Goal: Check status: Check status

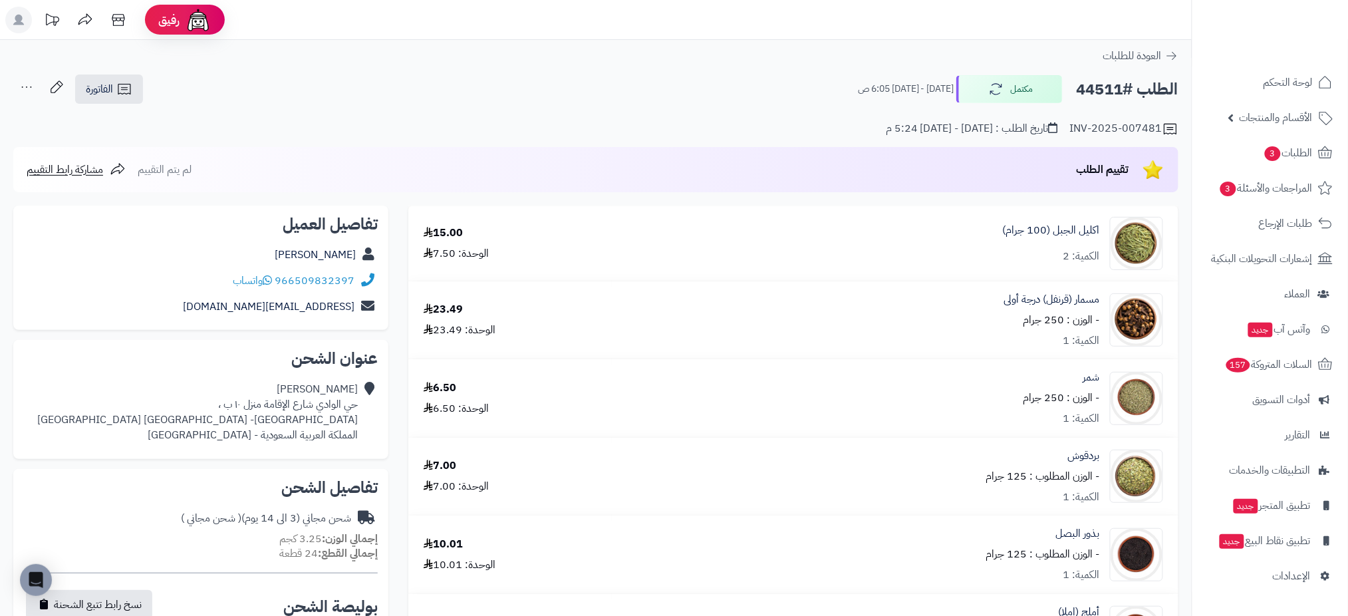
click at [1305, 155] on span "الطلبات 3" at bounding box center [1288, 153] width 49 height 19
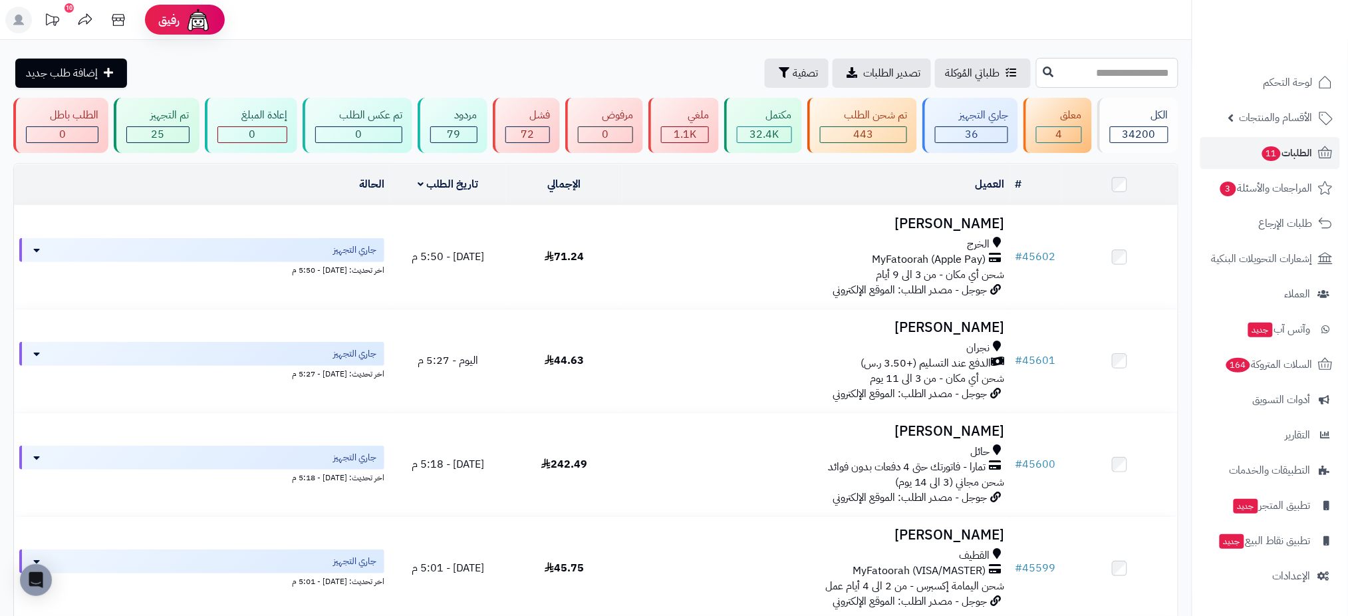
click at [1115, 71] on input "text" at bounding box center [1107, 73] width 142 height 30
paste input "*****"
type input "*****"
click at [1044, 66] on icon at bounding box center [1049, 71] width 11 height 11
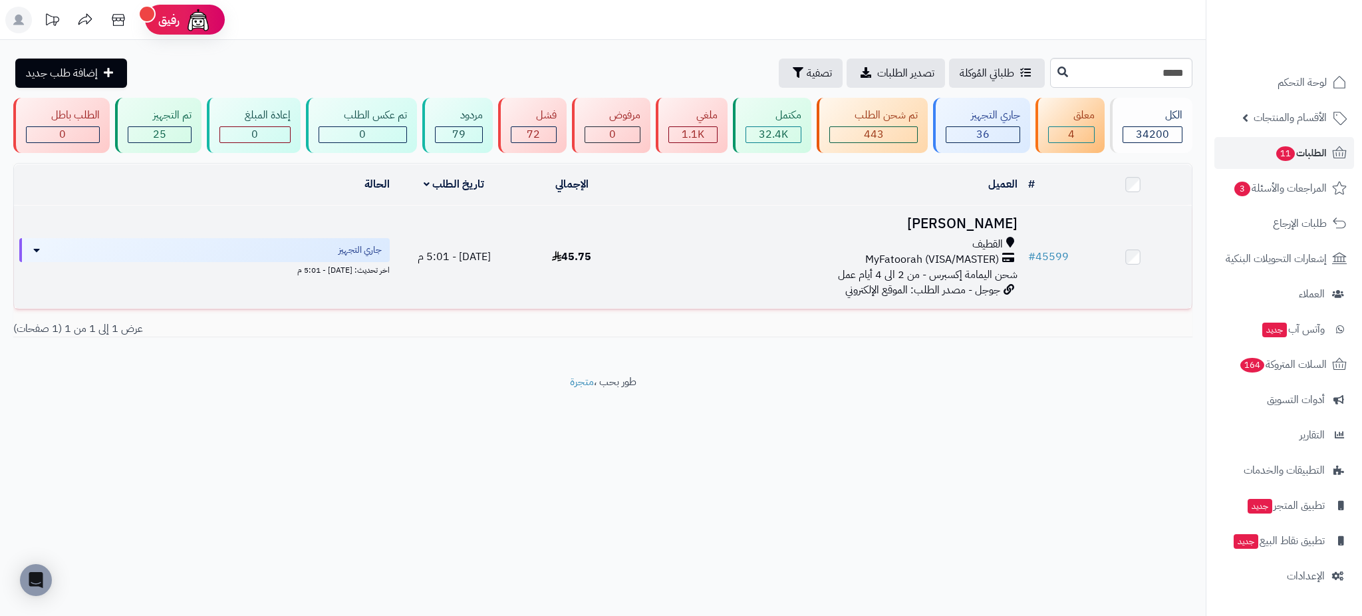
click at [952, 217] on h3 "[PERSON_NAME]" at bounding box center [827, 223] width 382 height 15
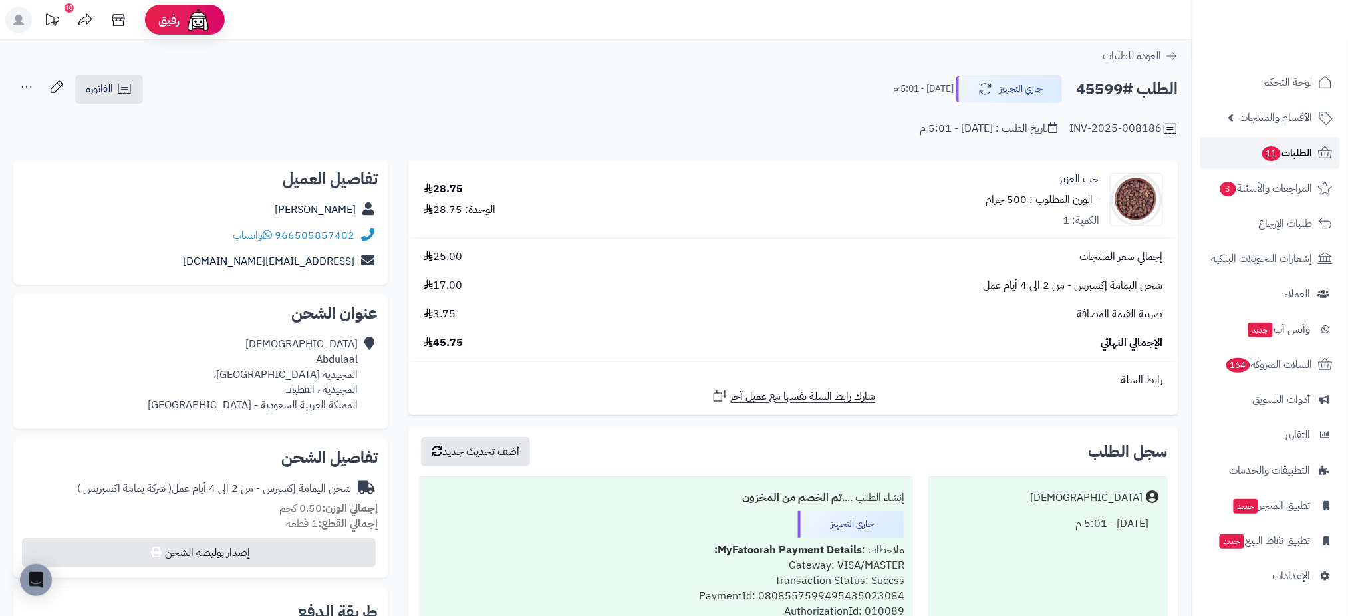
click at [1299, 154] on span "الطلبات 11" at bounding box center [1287, 153] width 52 height 19
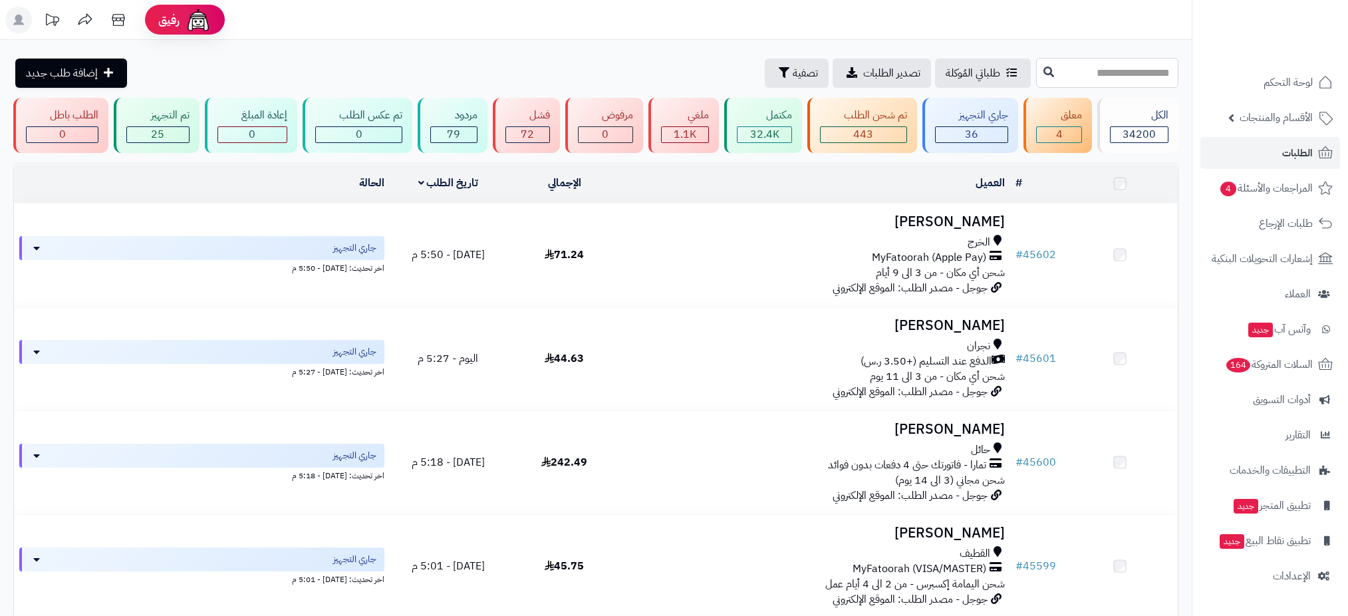
click at [1112, 73] on input "text" at bounding box center [1107, 73] width 142 height 30
type input "*****"
click at [1039, 78] on button at bounding box center [1049, 71] width 20 height 25
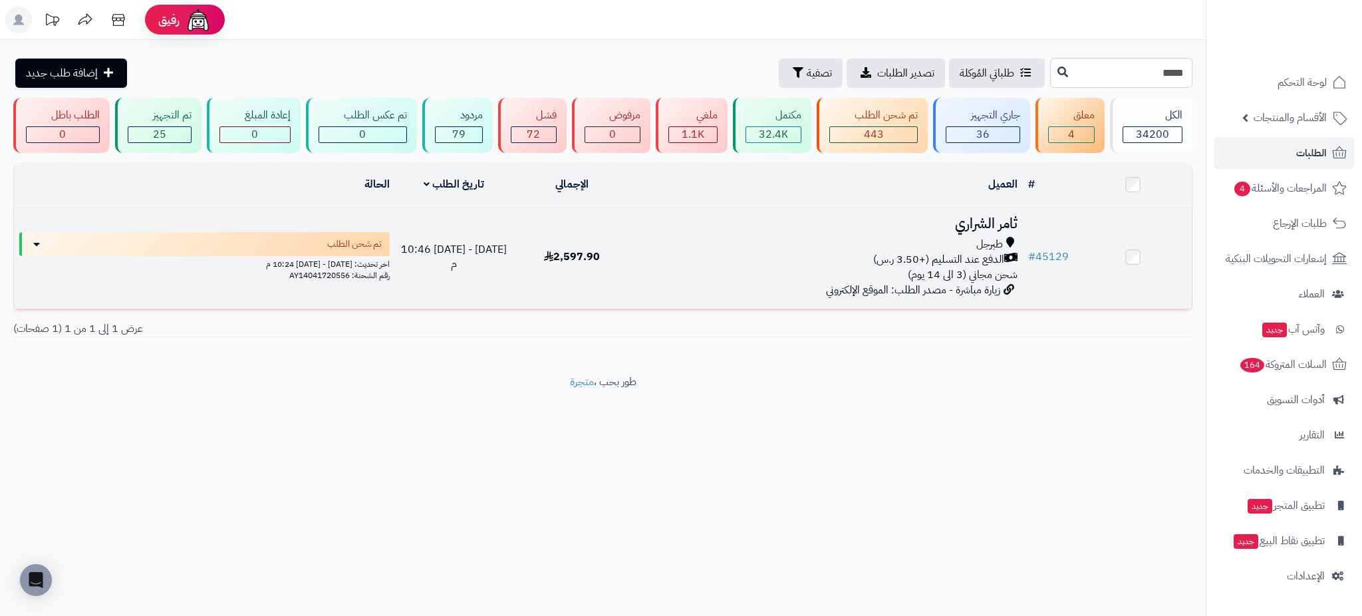
click at [981, 219] on h3 "ثامر الشراري" at bounding box center [827, 223] width 382 height 15
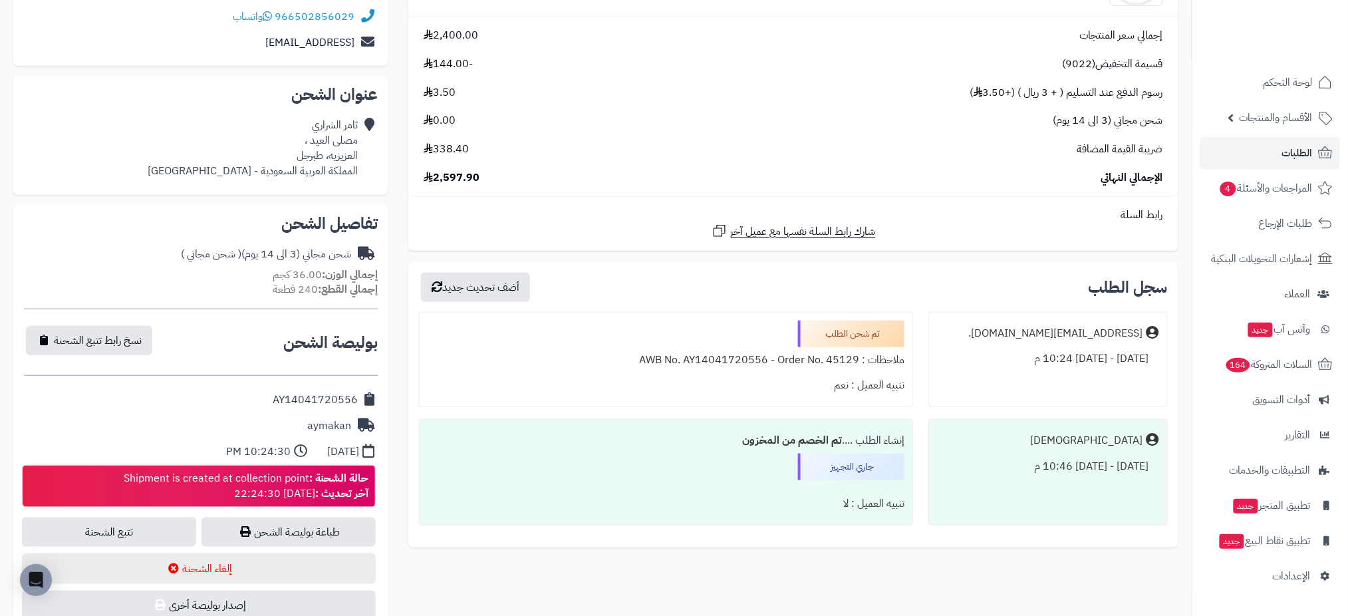
scroll to position [267, 0]
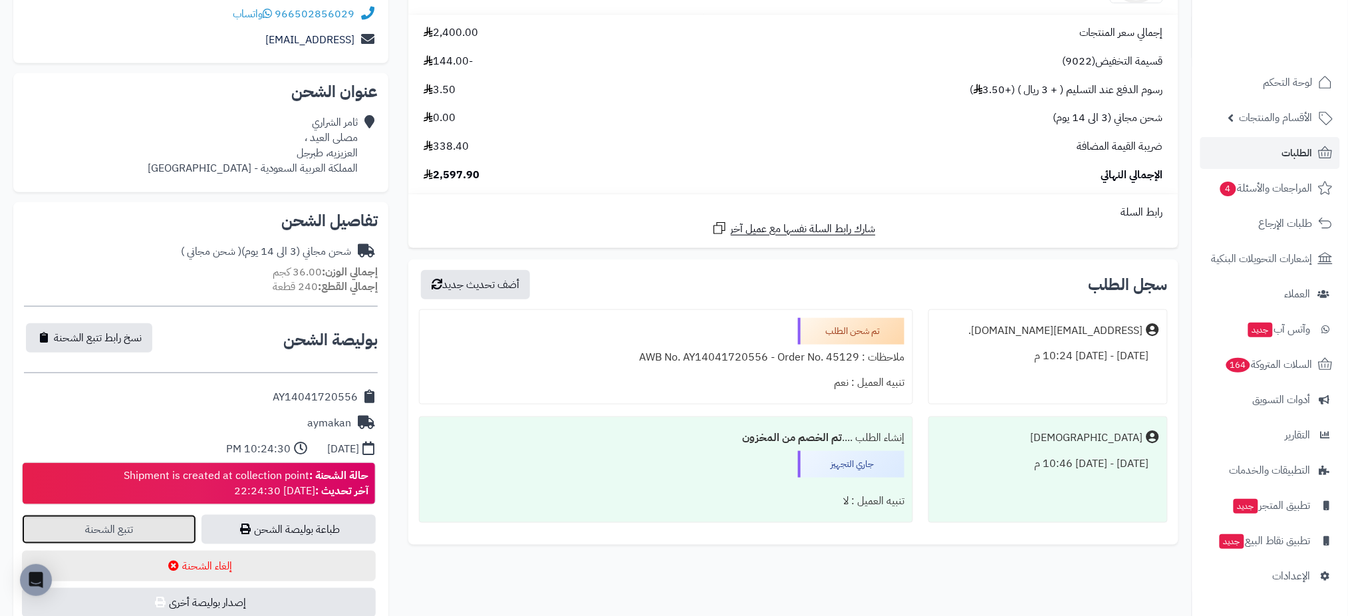
click at [147, 536] on link "تتبع الشحنة" at bounding box center [109, 529] width 174 height 29
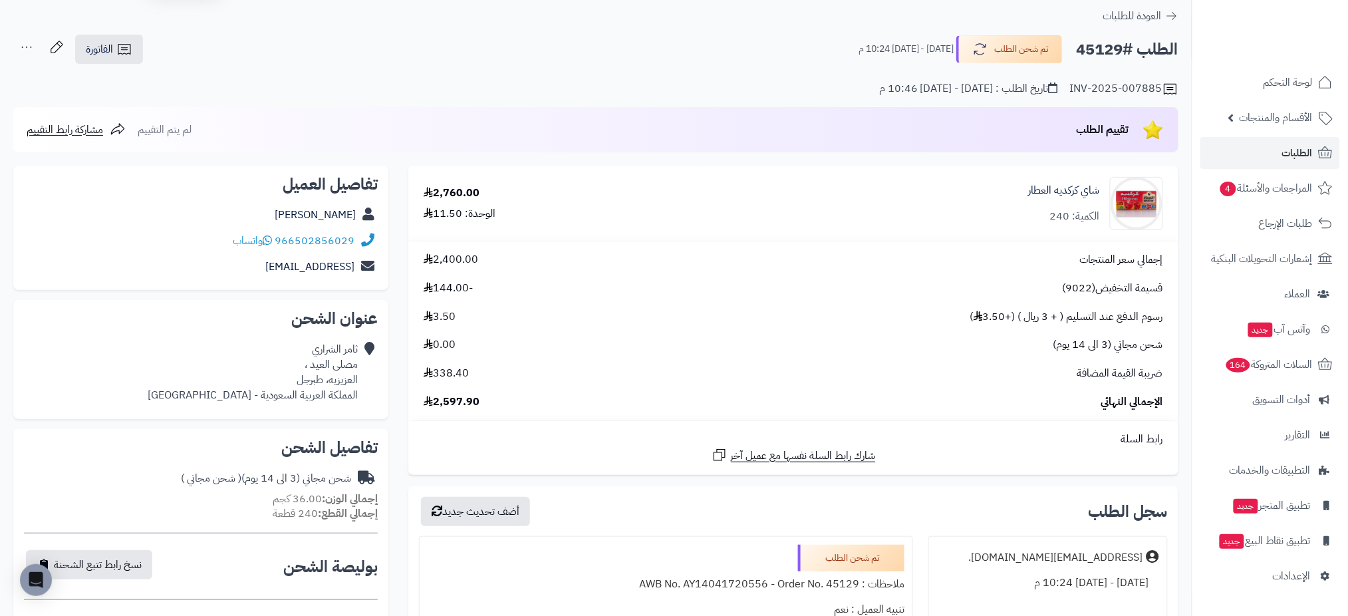
scroll to position [29, 0]
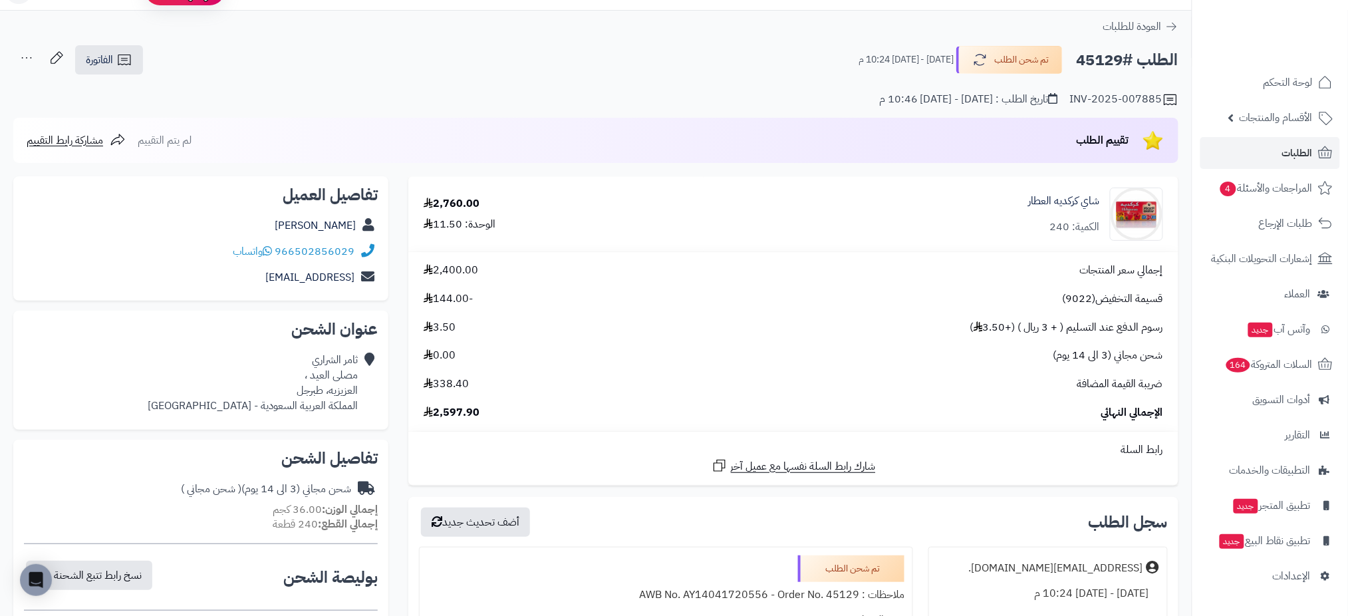
drag, startPoint x: 1185, startPoint y: 58, endPoint x: 705, endPoint y: 41, distance: 481.3
copy div "الطلب #45129 تم شحن الطلب [DATE] - [DATE] 10:24 م"
